Goal: Task Accomplishment & Management: Complete application form

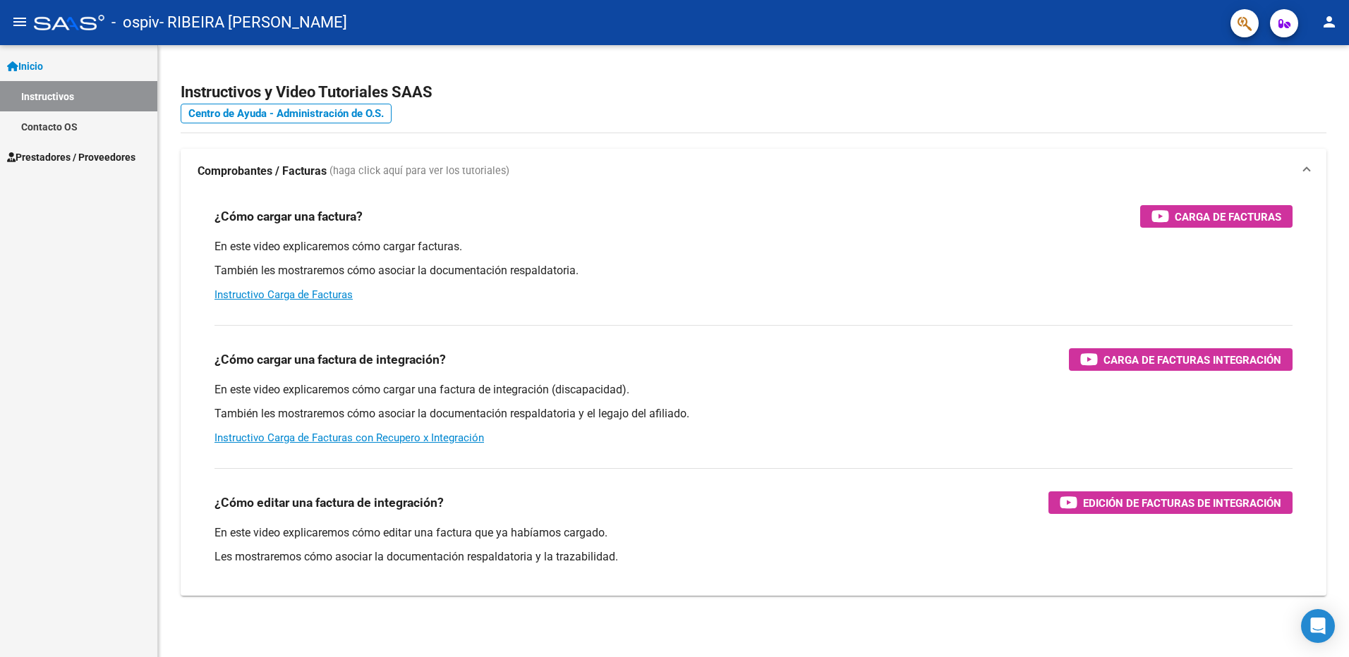
click at [118, 157] on span "Prestadores / Proveedores" at bounding box center [71, 158] width 128 height 16
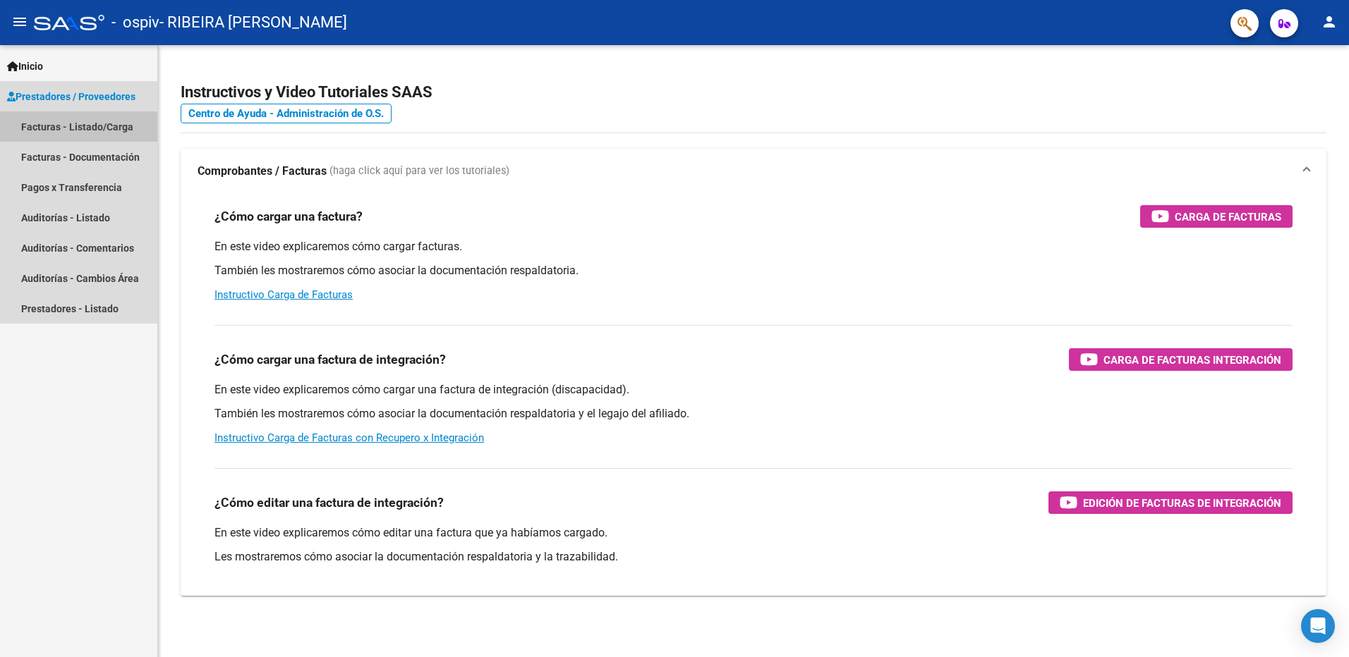
click at [71, 131] on link "Facturas - Listado/Carga" at bounding box center [78, 126] width 157 height 30
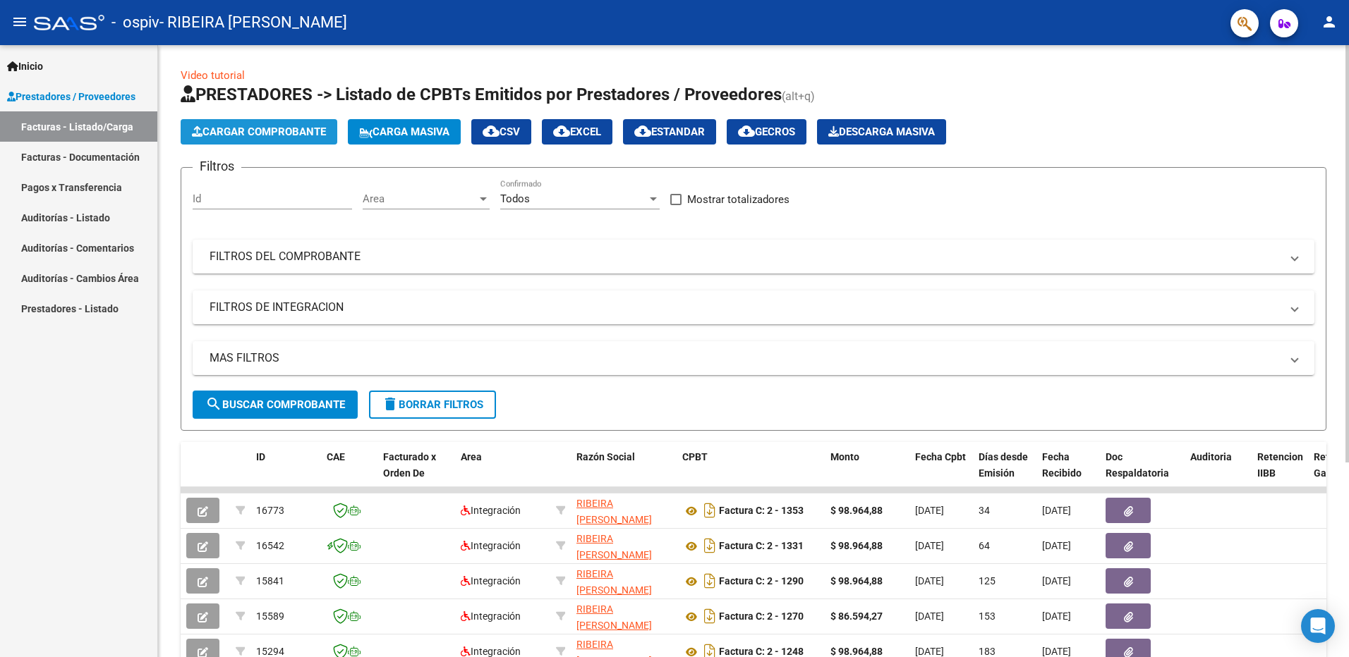
click at [284, 133] on span "Cargar Comprobante" at bounding box center [259, 132] width 134 height 13
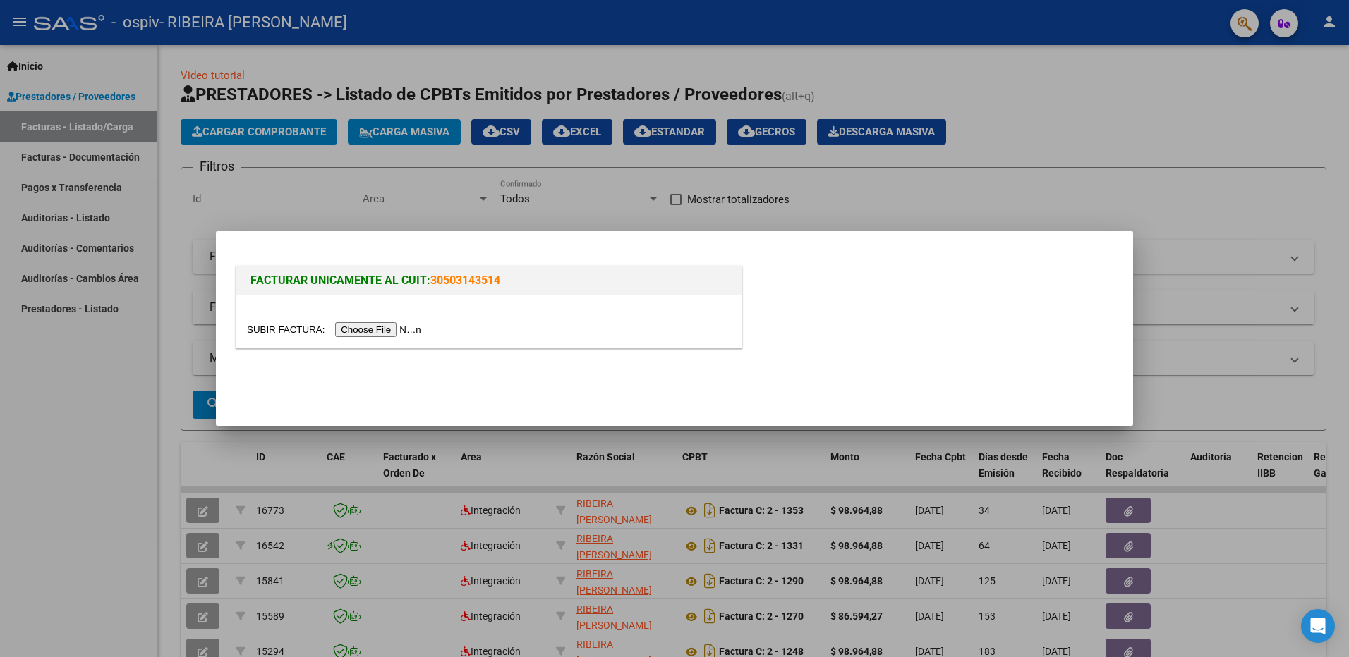
click at [355, 332] on input "file" at bounding box center [336, 329] width 178 height 15
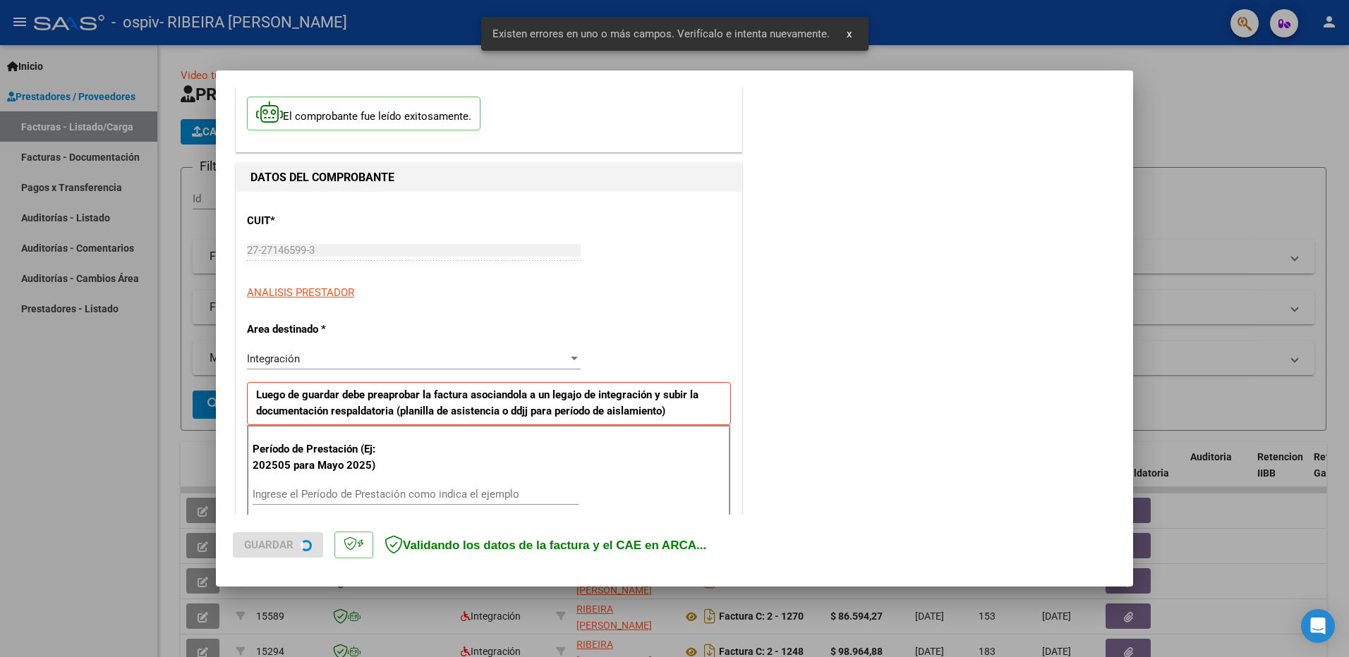
scroll to position [251, 0]
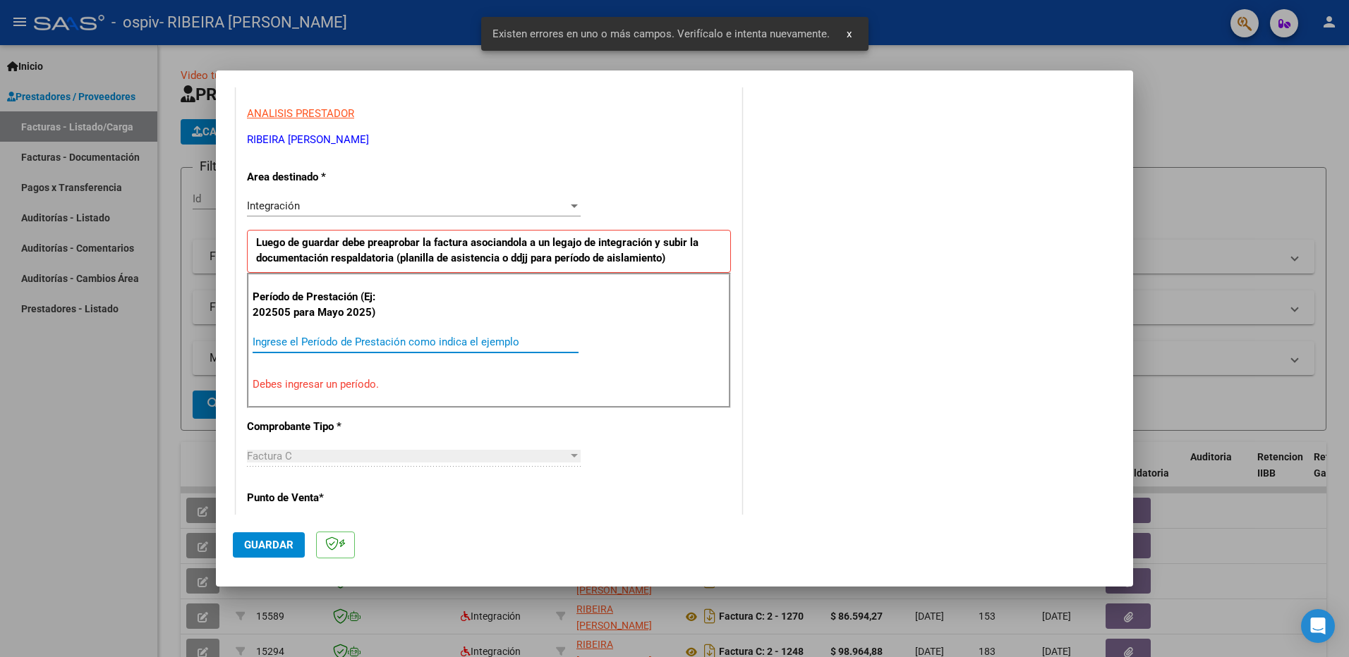
click at [454, 337] on input "Ingrese el Período de Prestación como indica el ejemplo" at bounding box center [416, 342] width 326 height 13
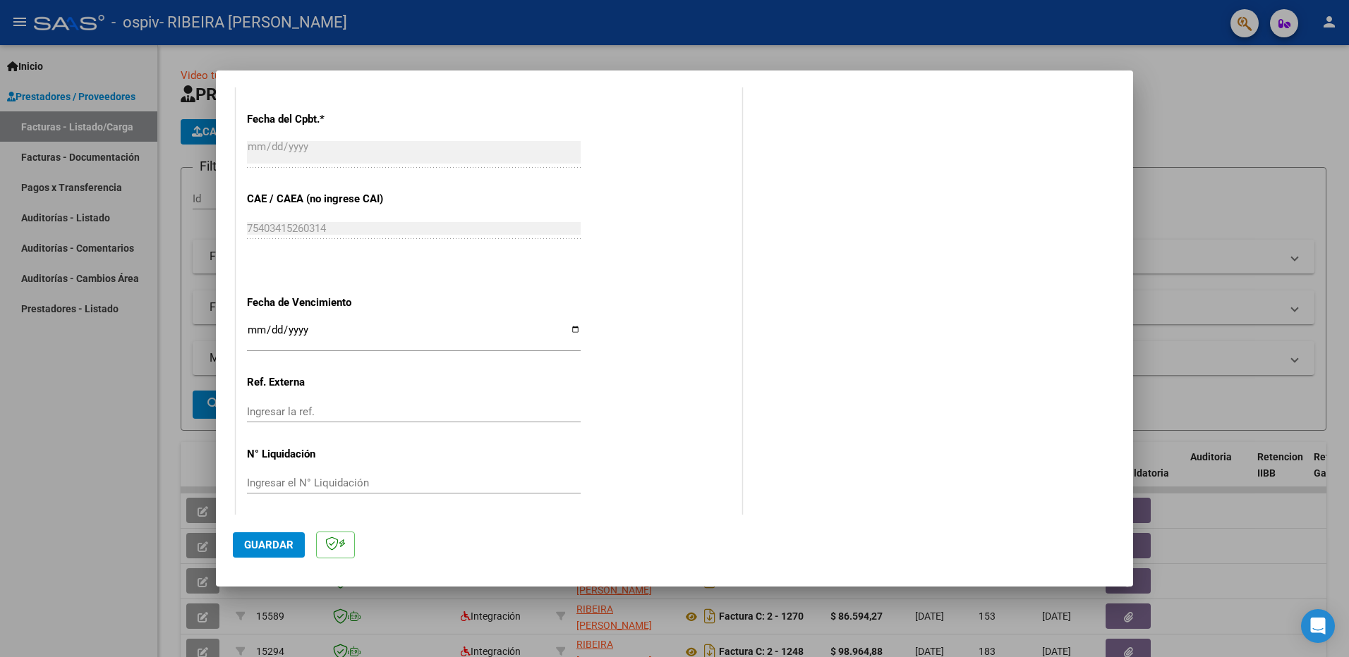
scroll to position [814, 0]
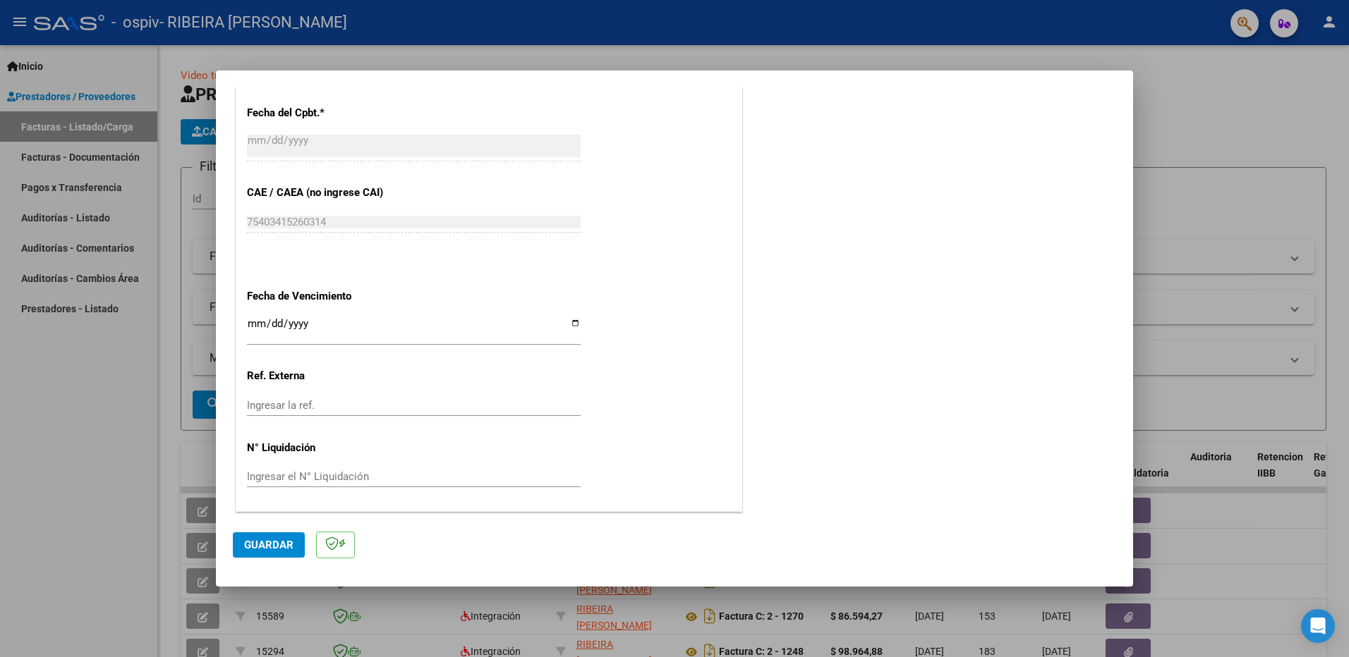
type input "202509"
click at [572, 325] on input "Ingresar la fecha" at bounding box center [414, 329] width 334 height 23
type input "[DATE]"
click at [279, 542] on span "Guardar" at bounding box center [268, 545] width 49 height 13
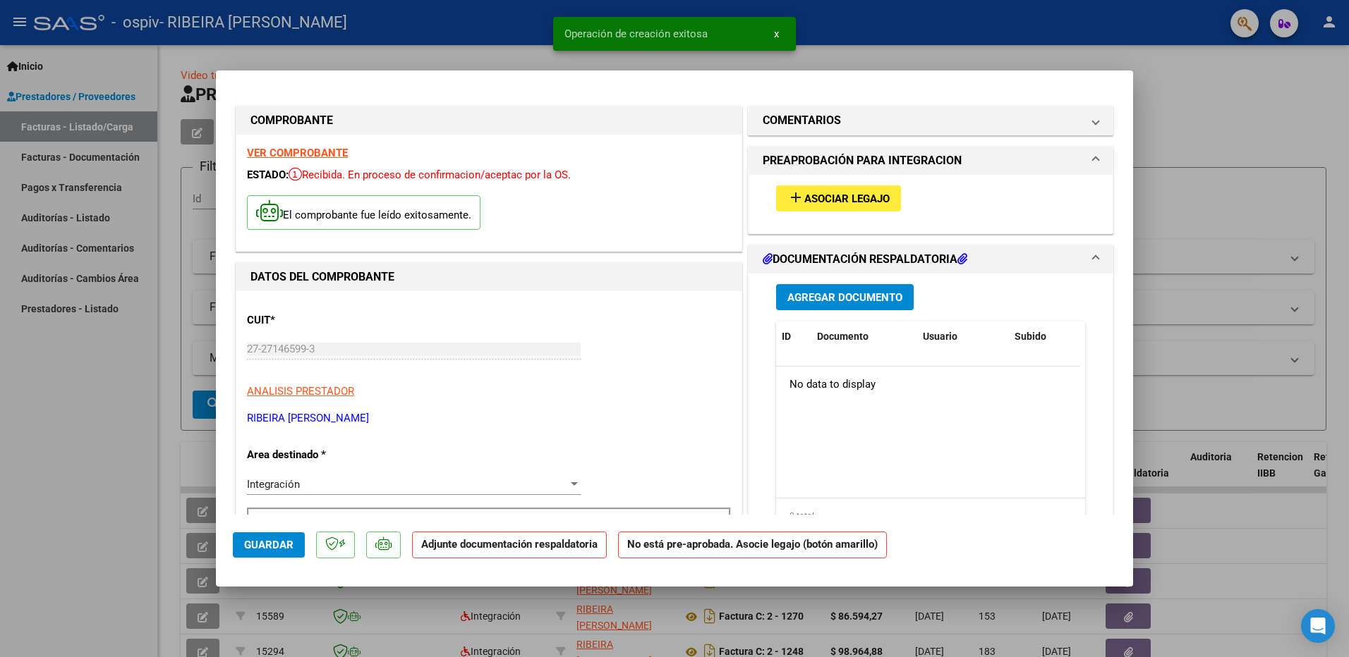
click at [819, 198] on span "Asociar Legajo" at bounding box center [846, 199] width 85 height 13
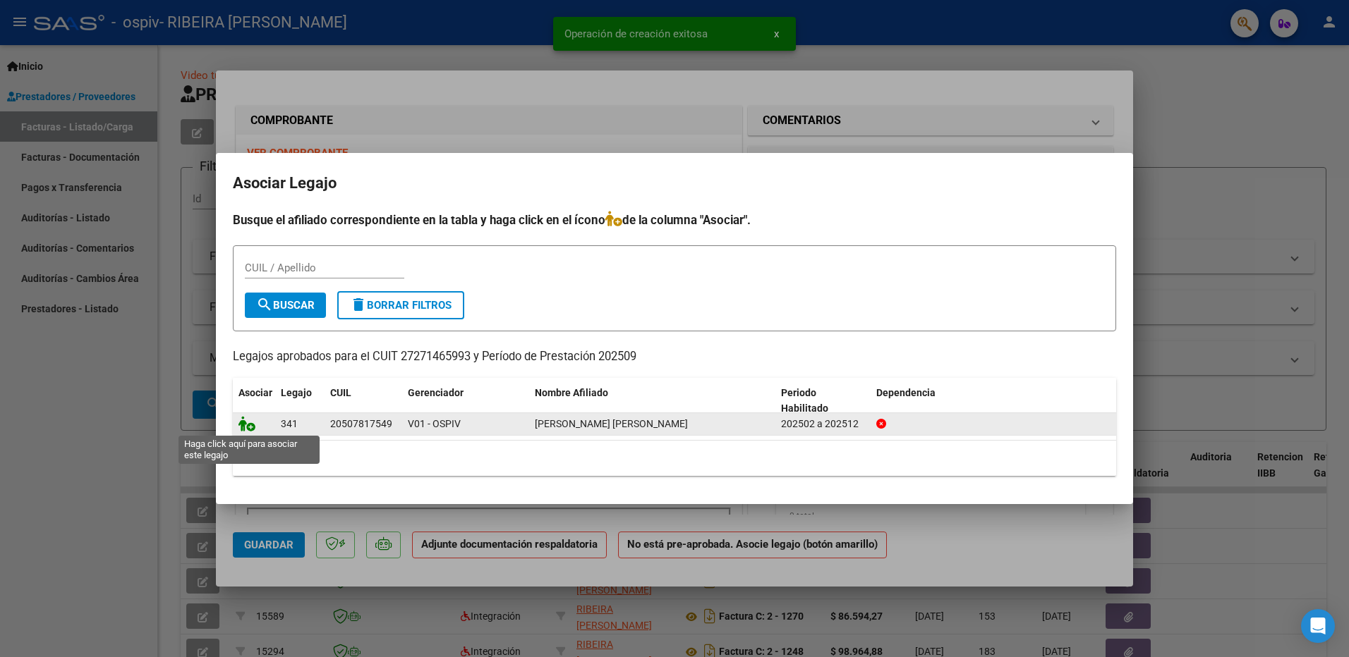
click at [248, 427] on icon at bounding box center [246, 424] width 17 height 16
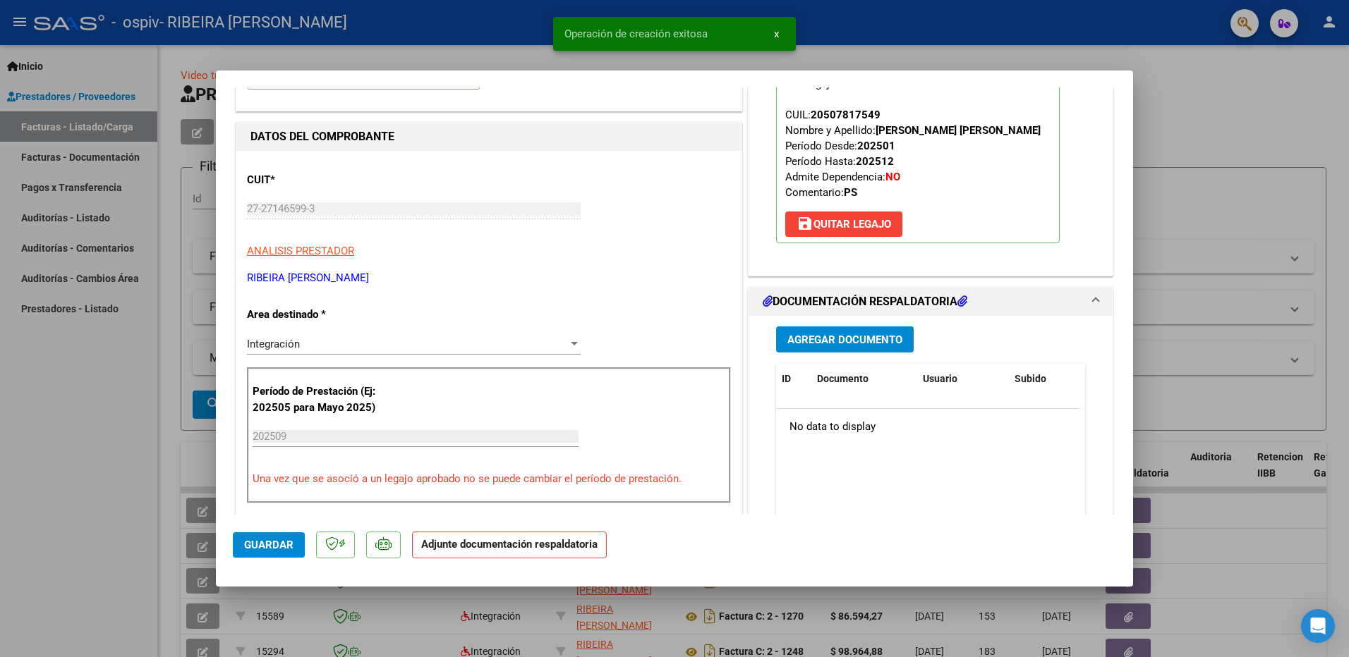
scroll to position [141, 0]
click at [825, 336] on span "Agregar Documento" at bounding box center [844, 339] width 115 height 13
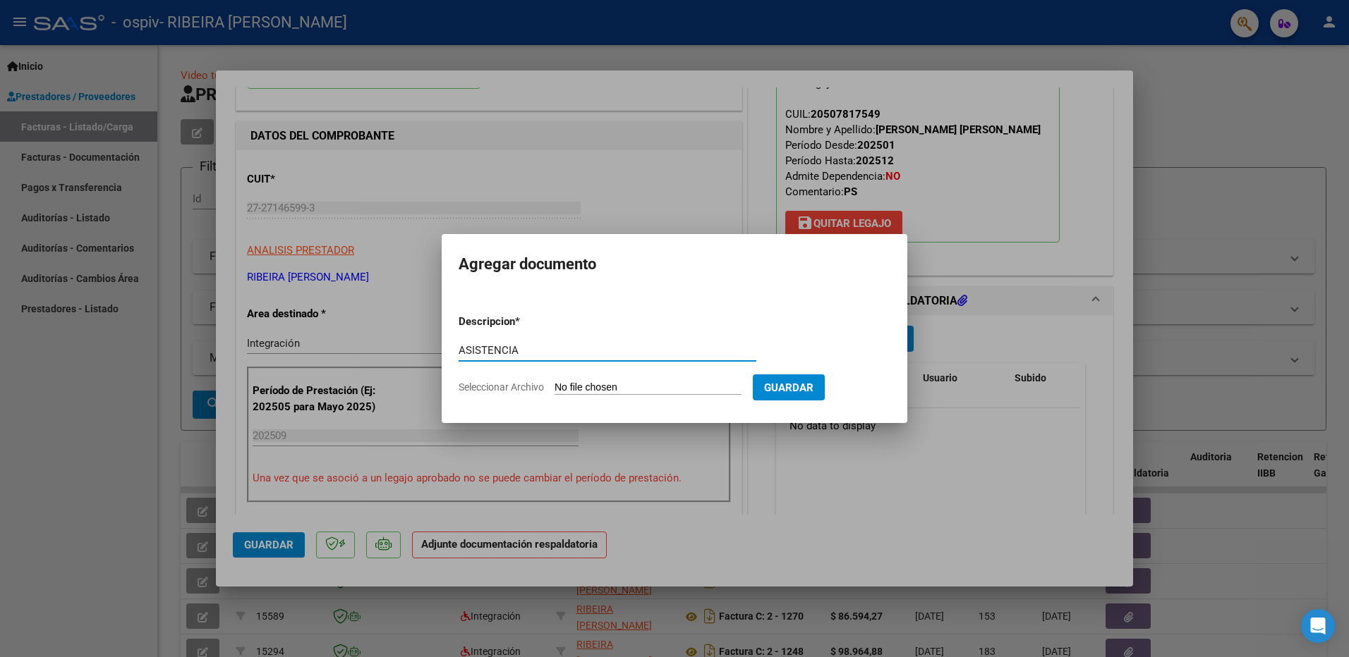
type input "ASISTENCIA"
click at [597, 388] on input "Seleccionar Archivo" at bounding box center [647, 388] width 187 height 13
type input "C:\fakepath\210515170604-4.pdf"
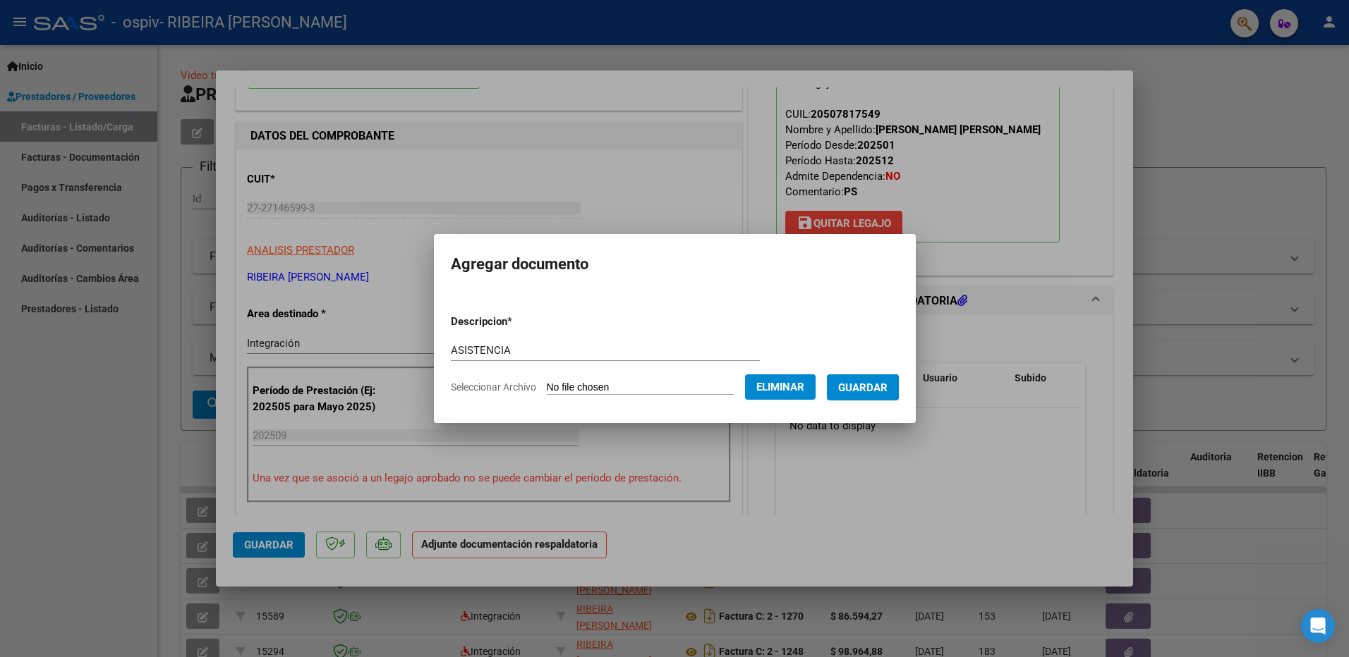
click at [861, 389] on span "Guardar" at bounding box center [862, 388] width 49 height 13
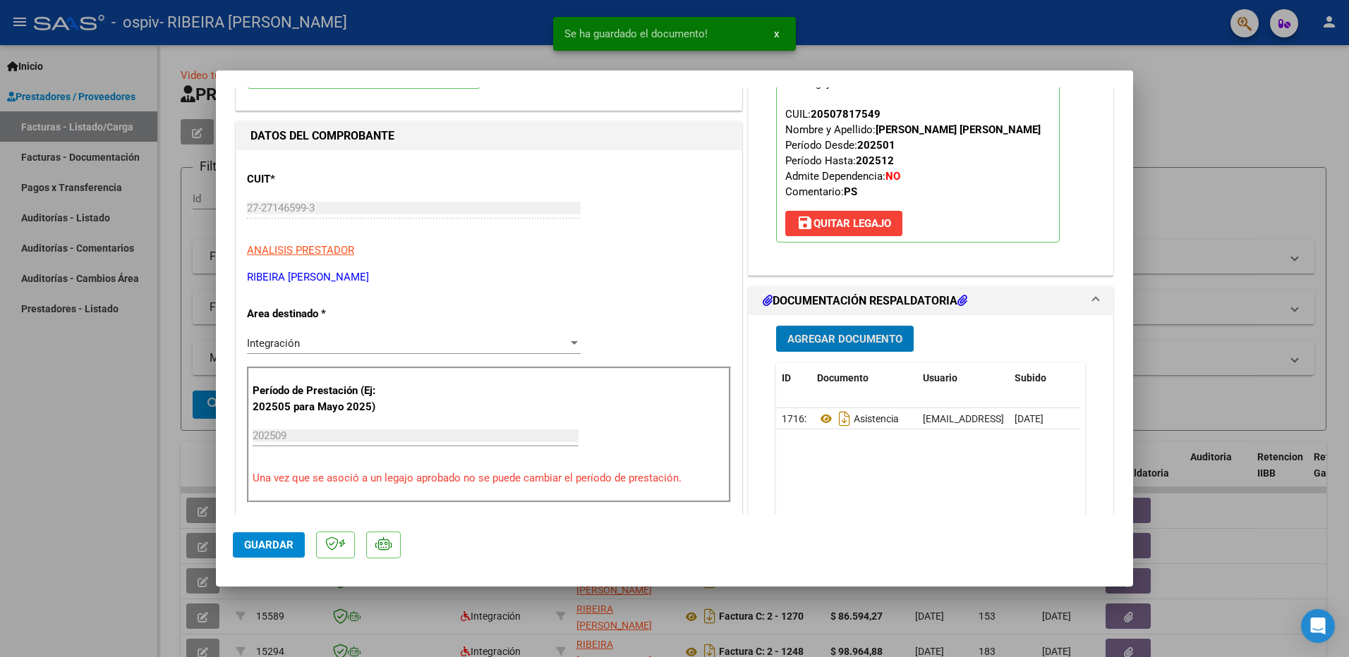
click at [862, 341] on span "Agregar Documento" at bounding box center [844, 339] width 115 height 13
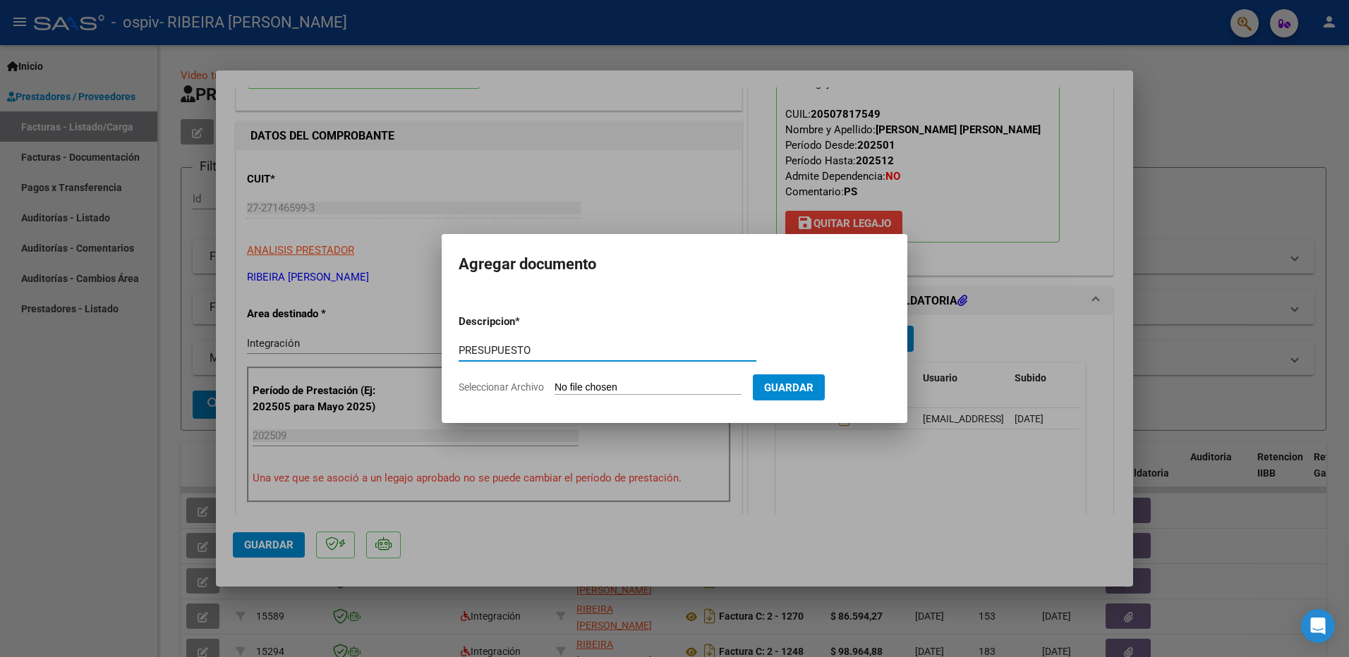
type input "PRESUPUESTO"
click at [625, 385] on input "Seleccionar Archivo" at bounding box center [647, 388] width 187 height 13
type input "C:\fakepath\[PERSON_NAME] PS.pdf"
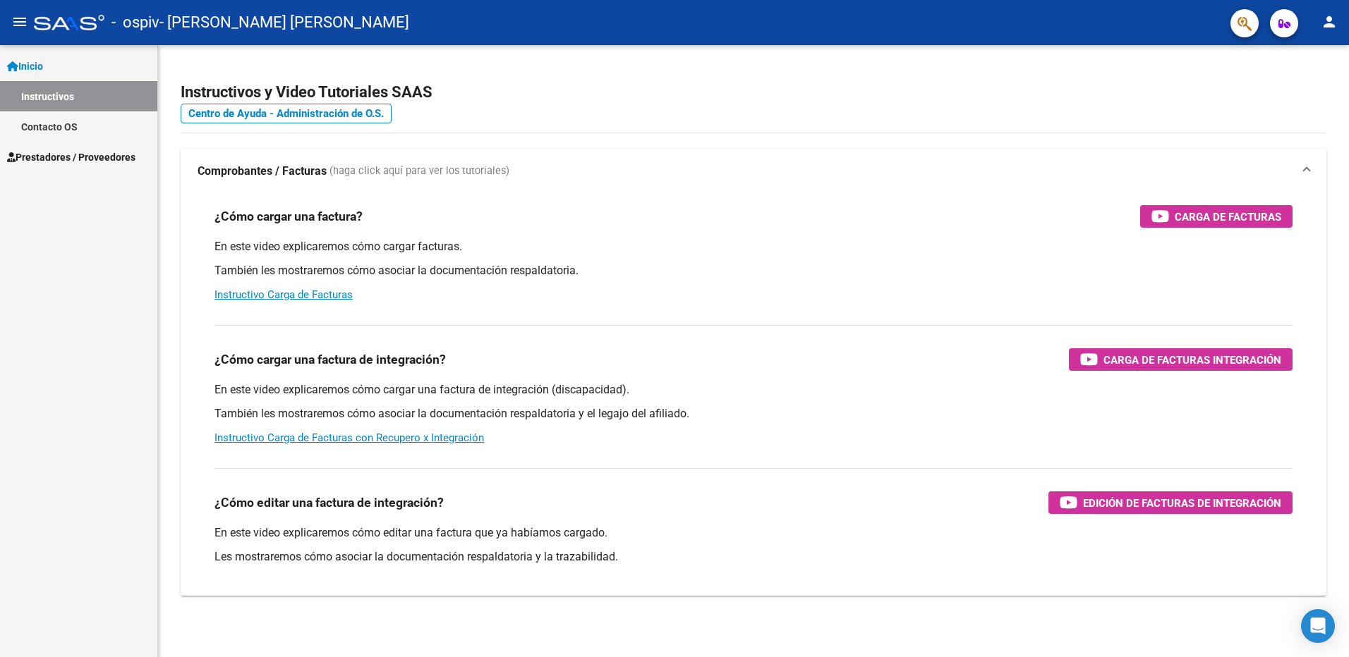
click at [104, 148] on link "Prestadores / Proveedores" at bounding box center [78, 157] width 157 height 30
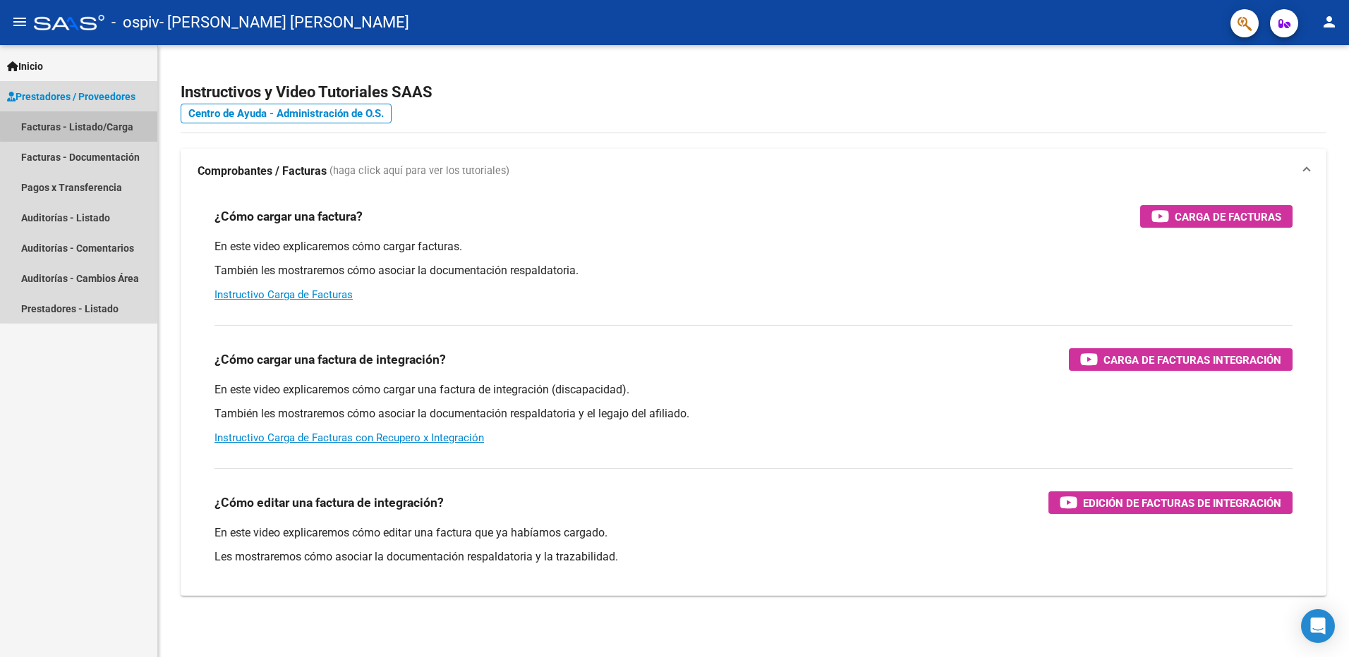
click at [88, 125] on link "Facturas - Listado/Carga" at bounding box center [78, 126] width 157 height 30
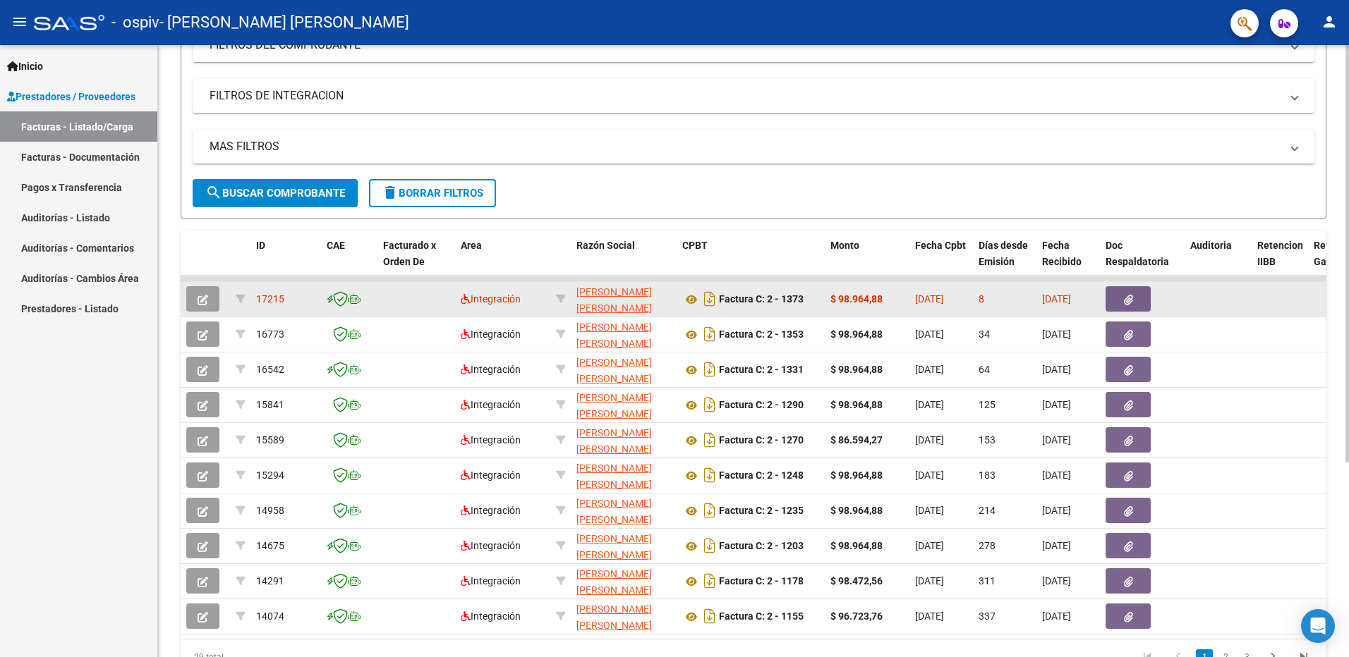
click at [1143, 291] on button "button" at bounding box center [1127, 298] width 45 height 25
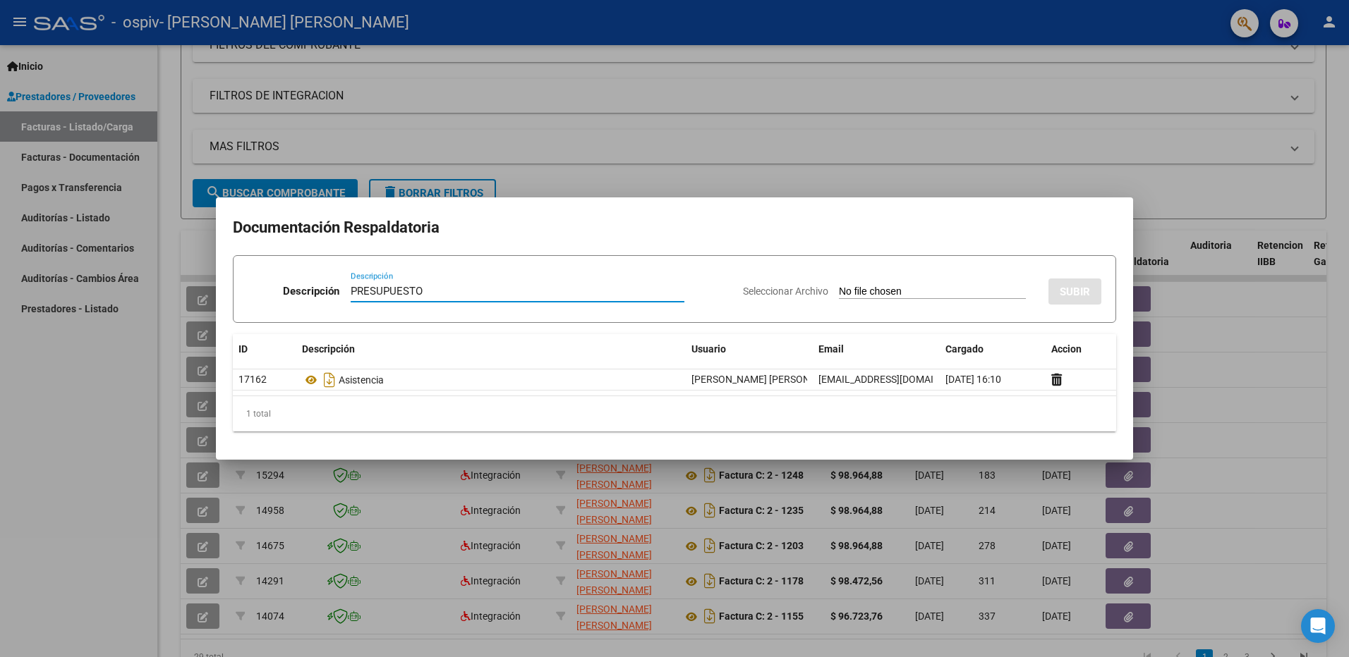
type input "PRESUPUESTO"
click at [951, 294] on input "Seleccionar Archivo" at bounding box center [932, 292] width 187 height 13
type input "C:\fakepath\[PERSON_NAME] PS.pdf"
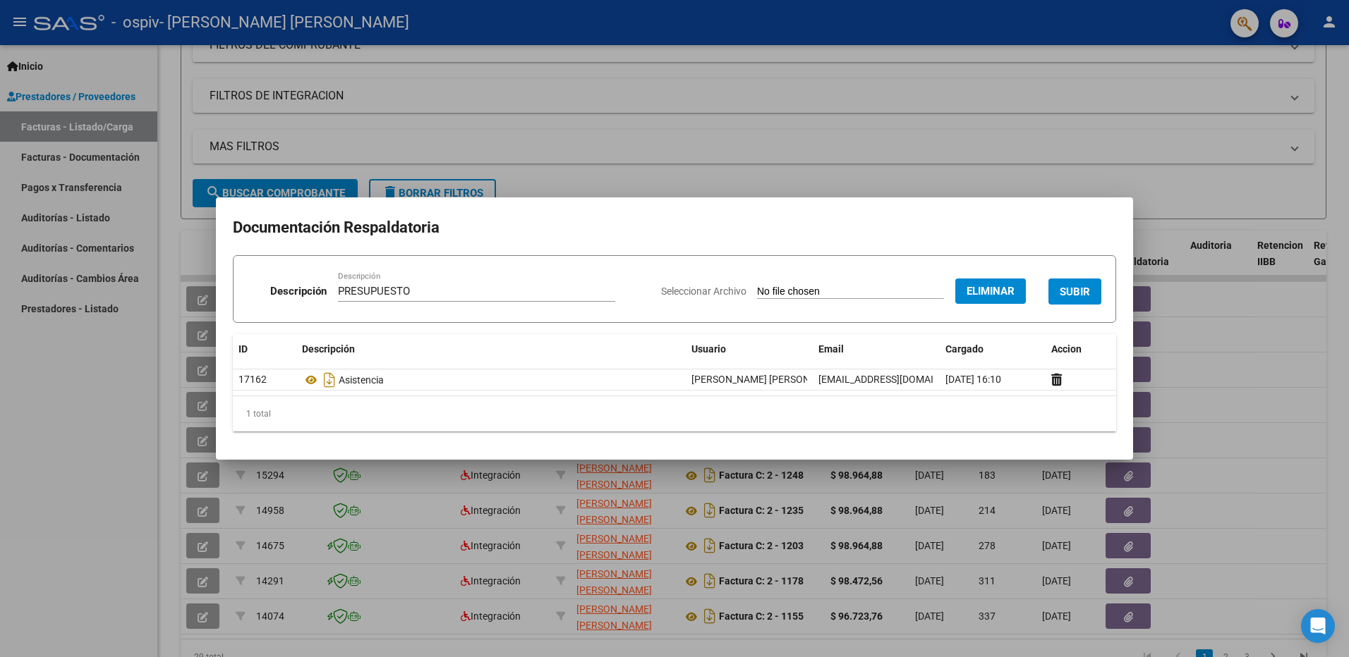
click at [1092, 304] on button "SUBIR" at bounding box center [1074, 292] width 53 height 26
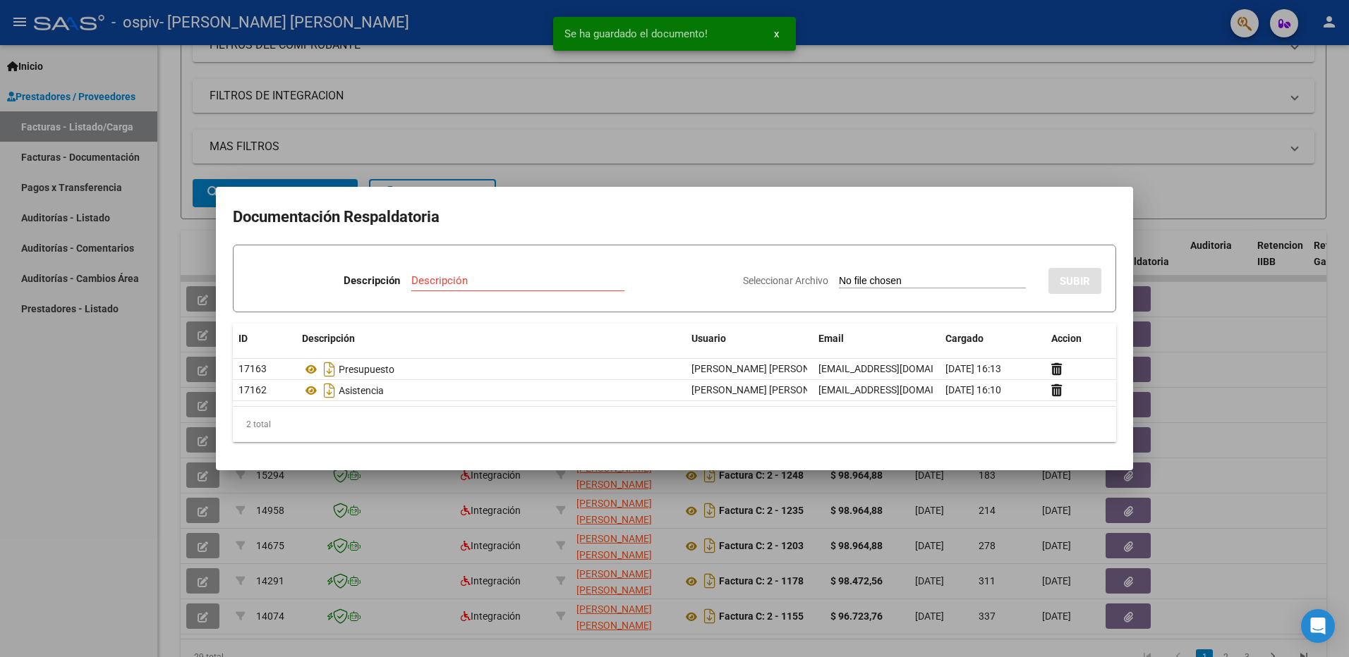
click at [815, 113] on div at bounding box center [674, 328] width 1349 height 657
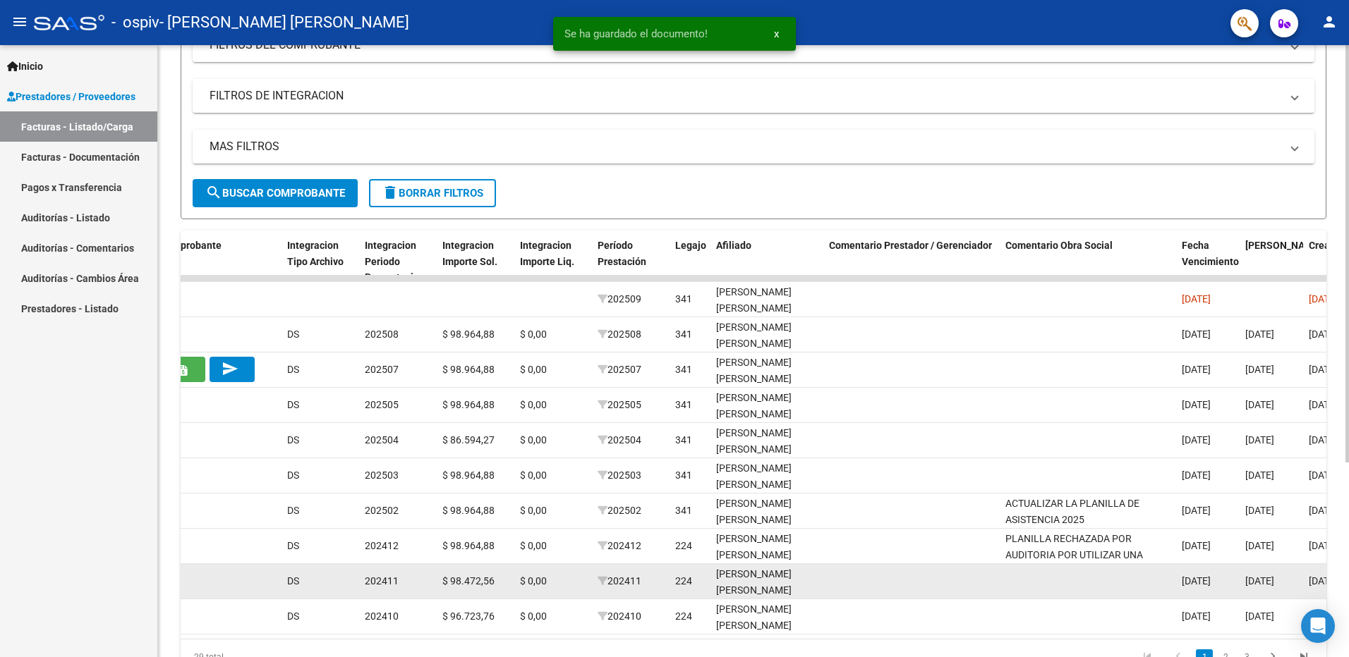
scroll to position [0, 1584]
